Goal: Find specific page/section: Find specific page/section

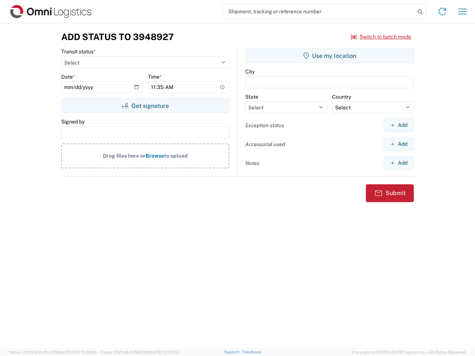
click at [319, 12] on input "search" at bounding box center [319, 11] width 192 height 14
click at [420, 12] on icon at bounding box center [420, 12] width 10 height 10
click at [443, 12] on icon at bounding box center [443, 12] width 12 height 12
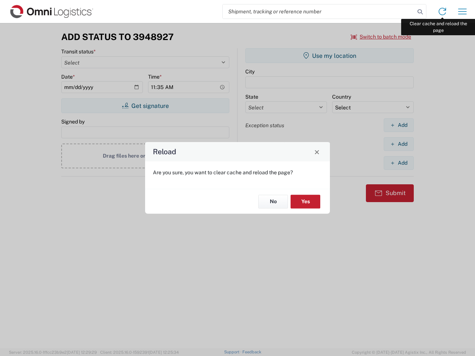
click at [463, 12] on div "Reload Are you sure, you want to clear cache and reload the page? No Yes" at bounding box center [237, 178] width 475 height 356
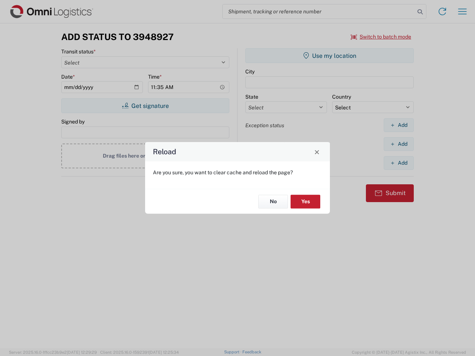
click at [381, 37] on div "Reload Are you sure, you want to clear cache and reload the page? No Yes" at bounding box center [237, 178] width 475 height 356
click at [145, 106] on div "Reload Are you sure, you want to clear cache and reload the page? No Yes" at bounding box center [237, 178] width 475 height 356
click at [330, 56] on div "Reload Are you sure, you want to clear cache and reload the page? No Yes" at bounding box center [237, 178] width 475 height 356
click at [399, 125] on div "Reload Are you sure, you want to clear cache and reload the page? No Yes" at bounding box center [237, 178] width 475 height 356
click at [399, 144] on div "Reload Are you sure, you want to clear cache and reload the page? No Yes" at bounding box center [237, 178] width 475 height 356
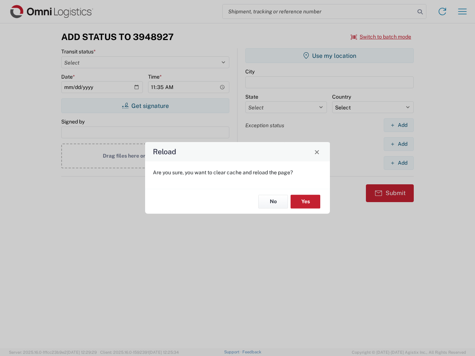
click at [399, 163] on div "Reload Are you sure, you want to clear cache and reload the page? No Yes" at bounding box center [237, 178] width 475 height 356
